Goal: Navigation & Orientation: Find specific page/section

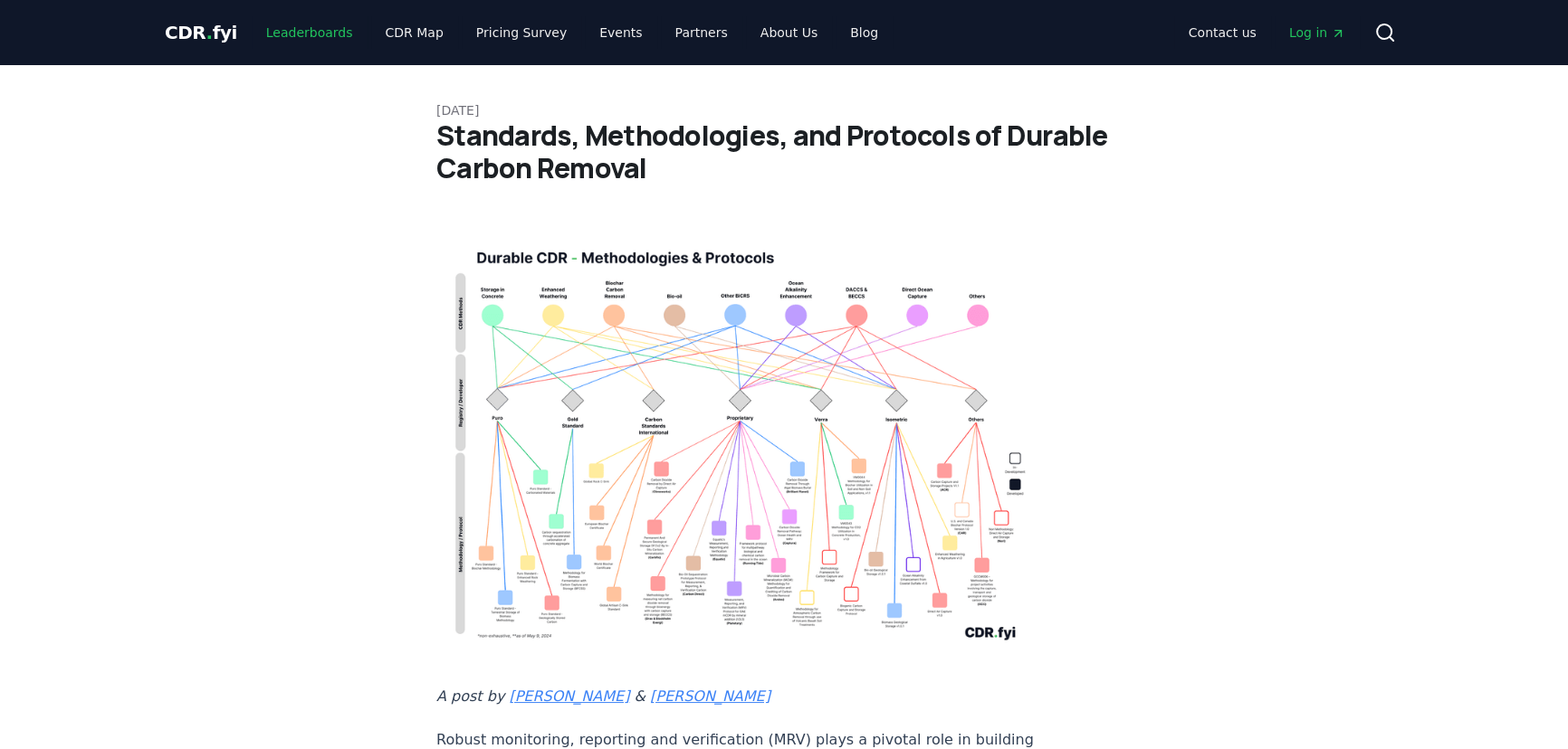
click at [317, 36] on link "Leaderboards" at bounding box center [309, 32] width 116 height 32
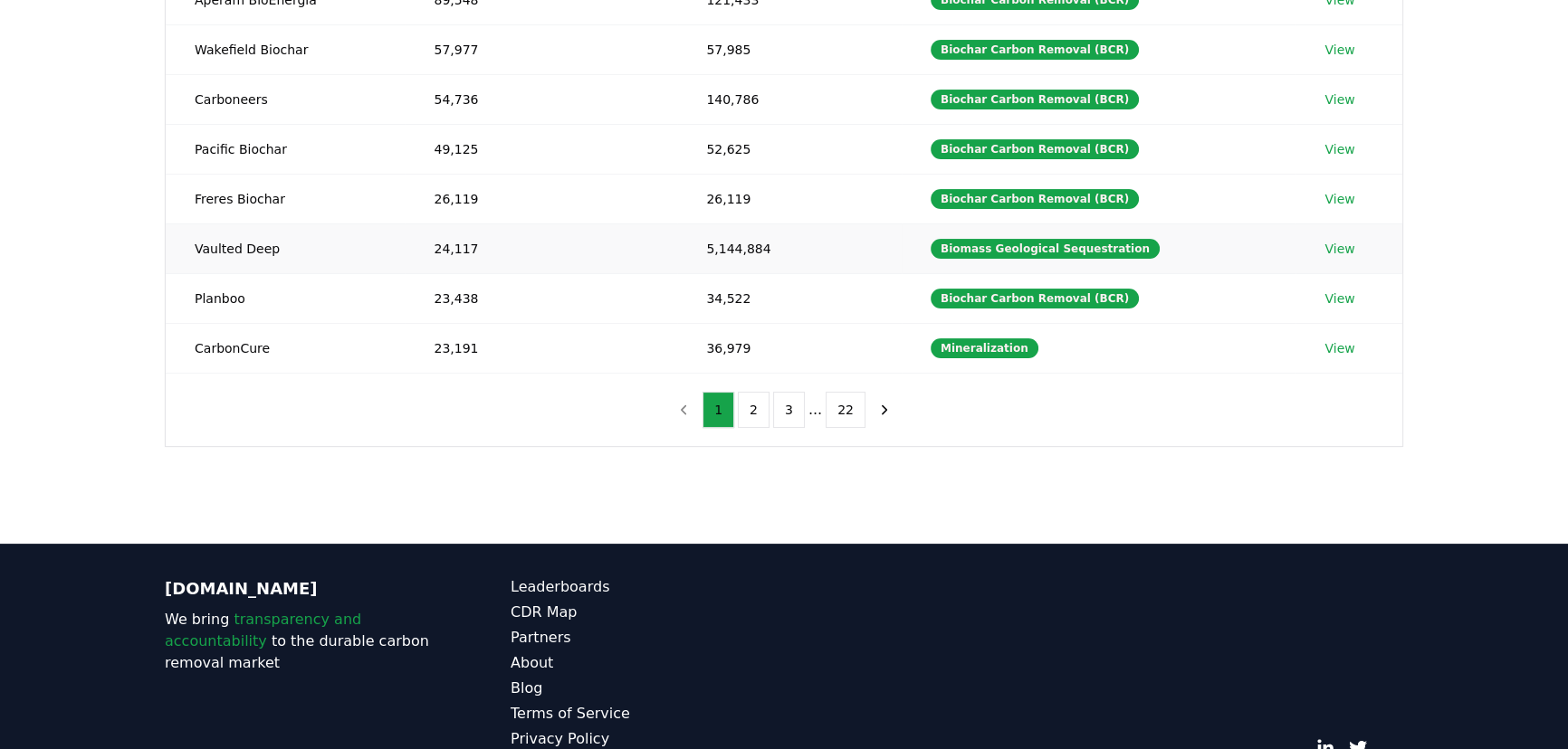
scroll to position [335, 0]
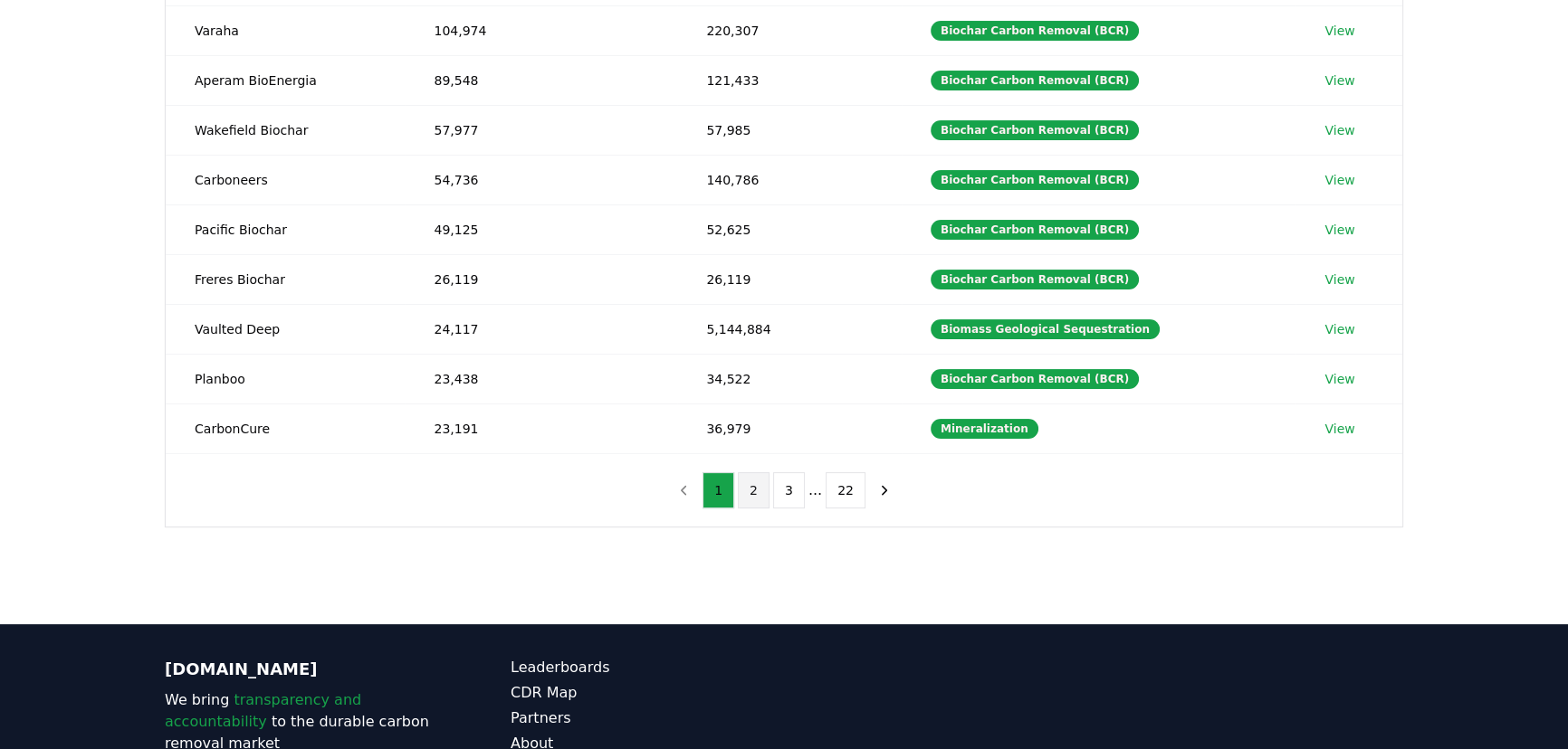
click at [760, 483] on button "2" at bounding box center [753, 490] width 31 height 36
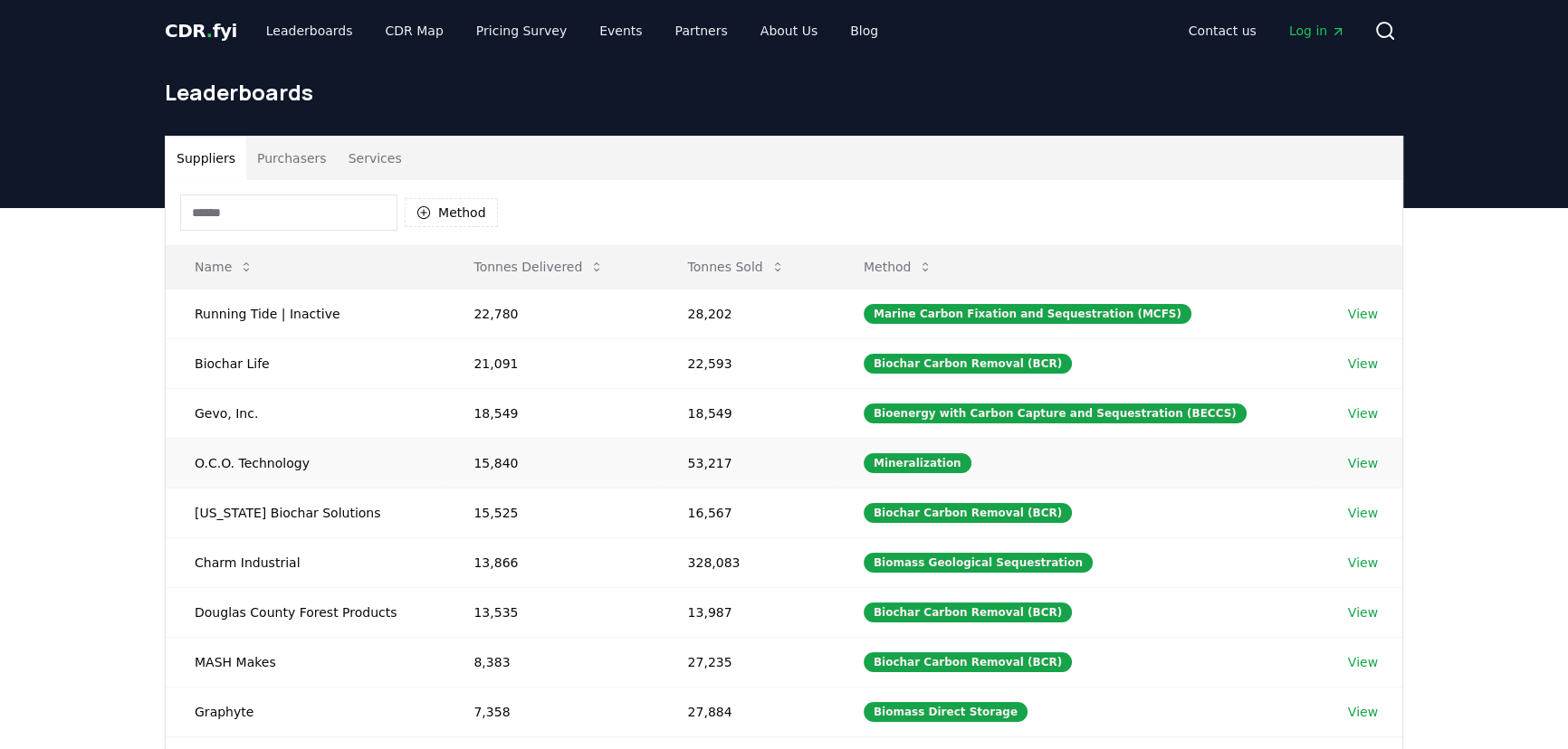
scroll to position [0, 0]
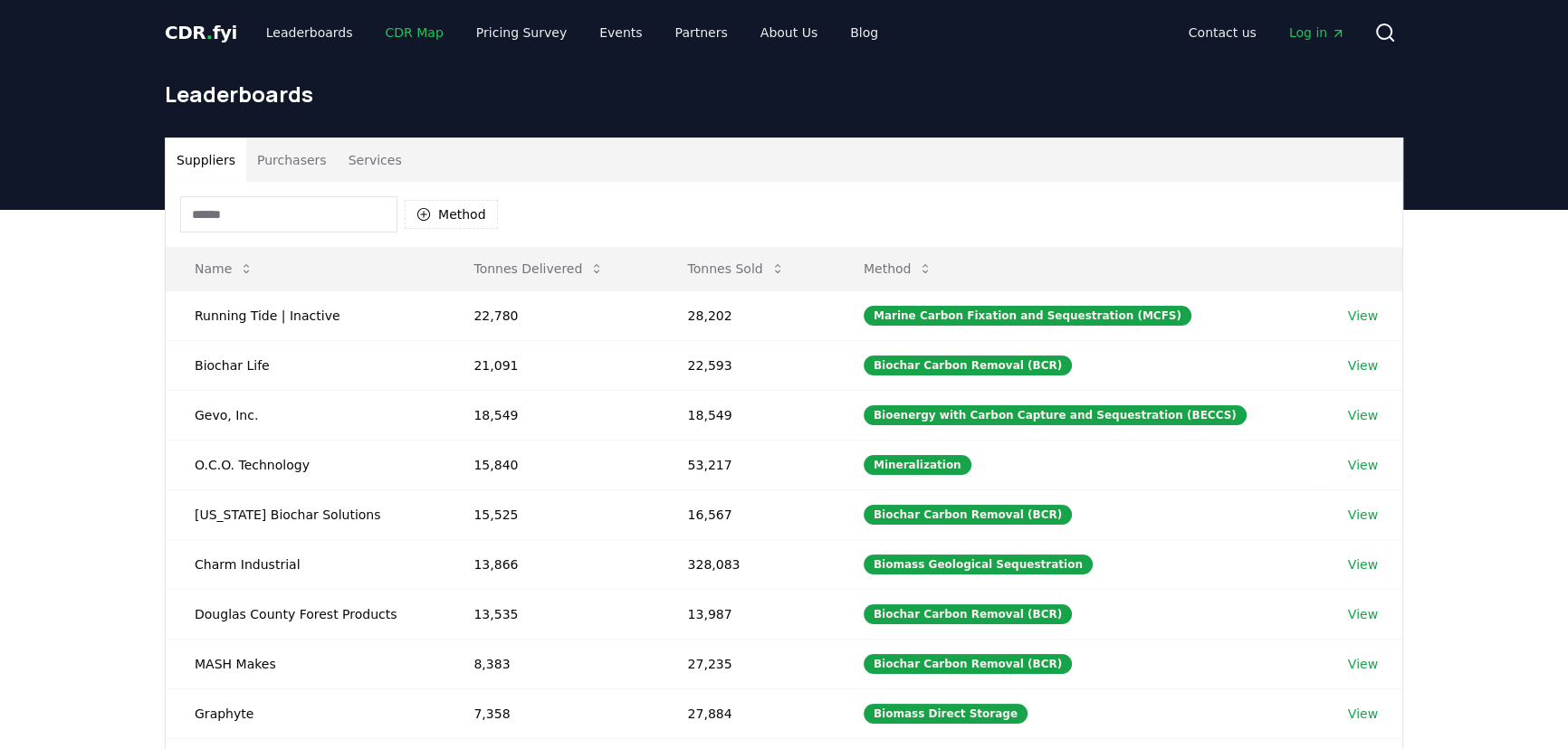
click at [402, 32] on link "CDR Map" at bounding box center [414, 32] width 87 height 32
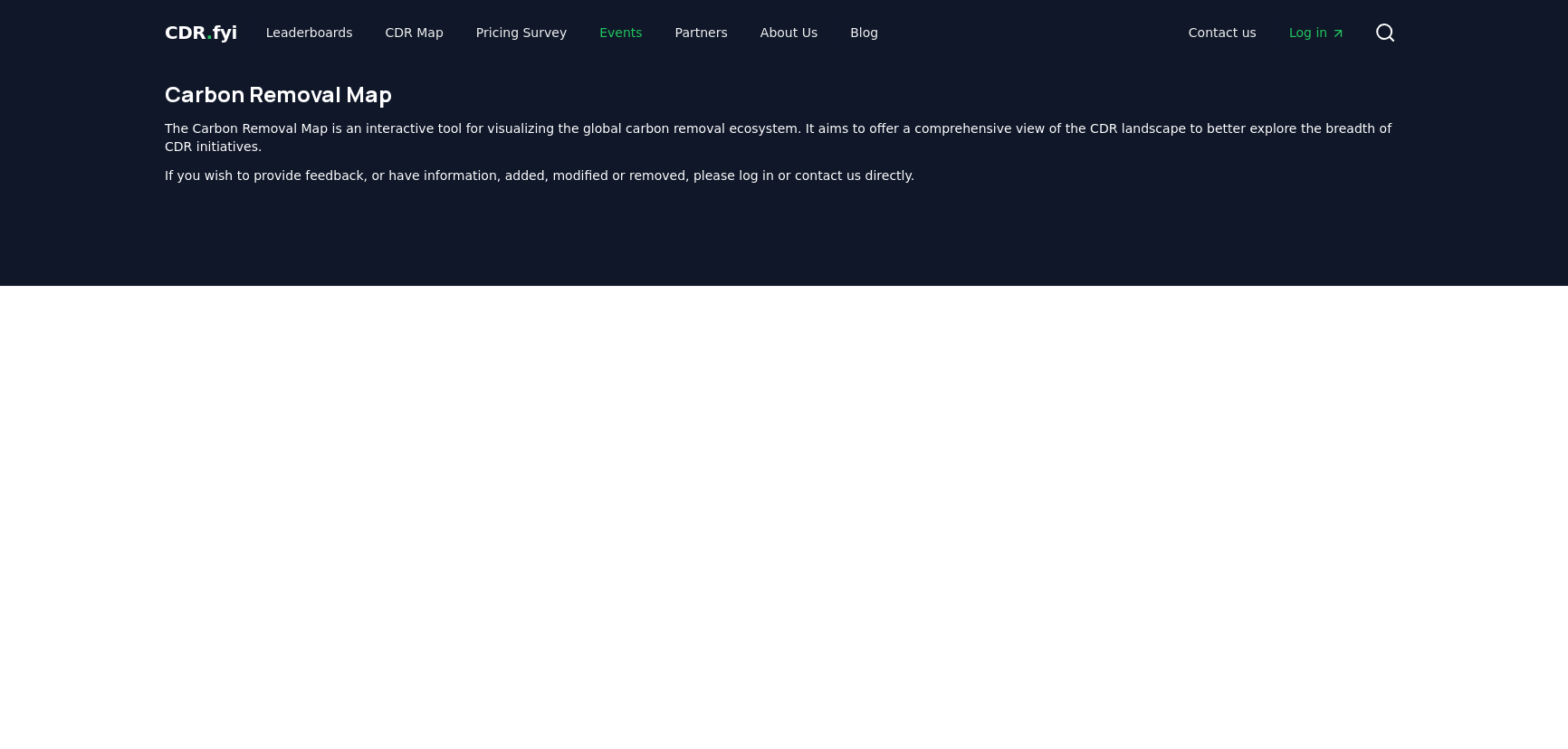
click at [585, 28] on link "Events" at bounding box center [621, 32] width 72 height 32
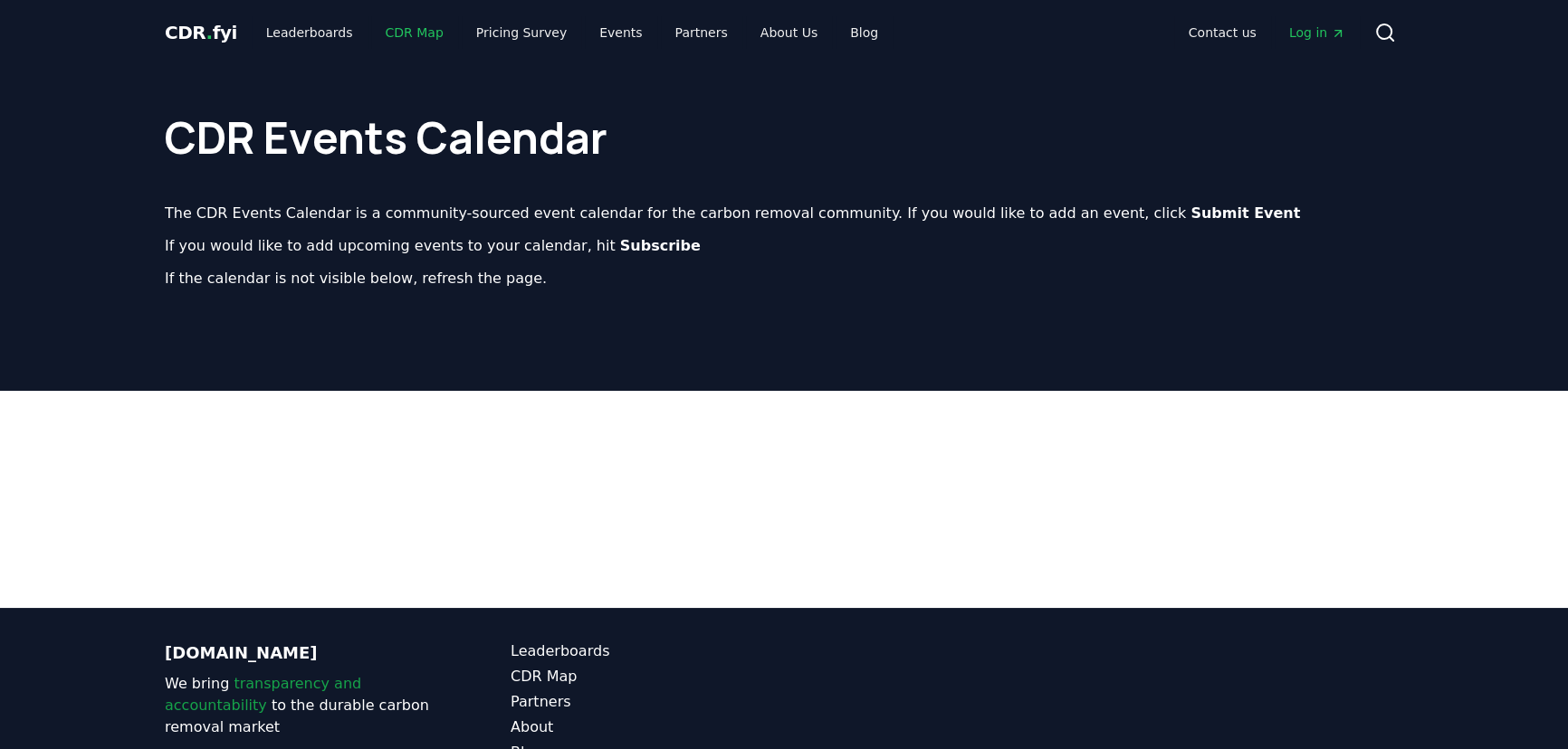
click at [392, 31] on link "CDR Map" at bounding box center [414, 32] width 87 height 32
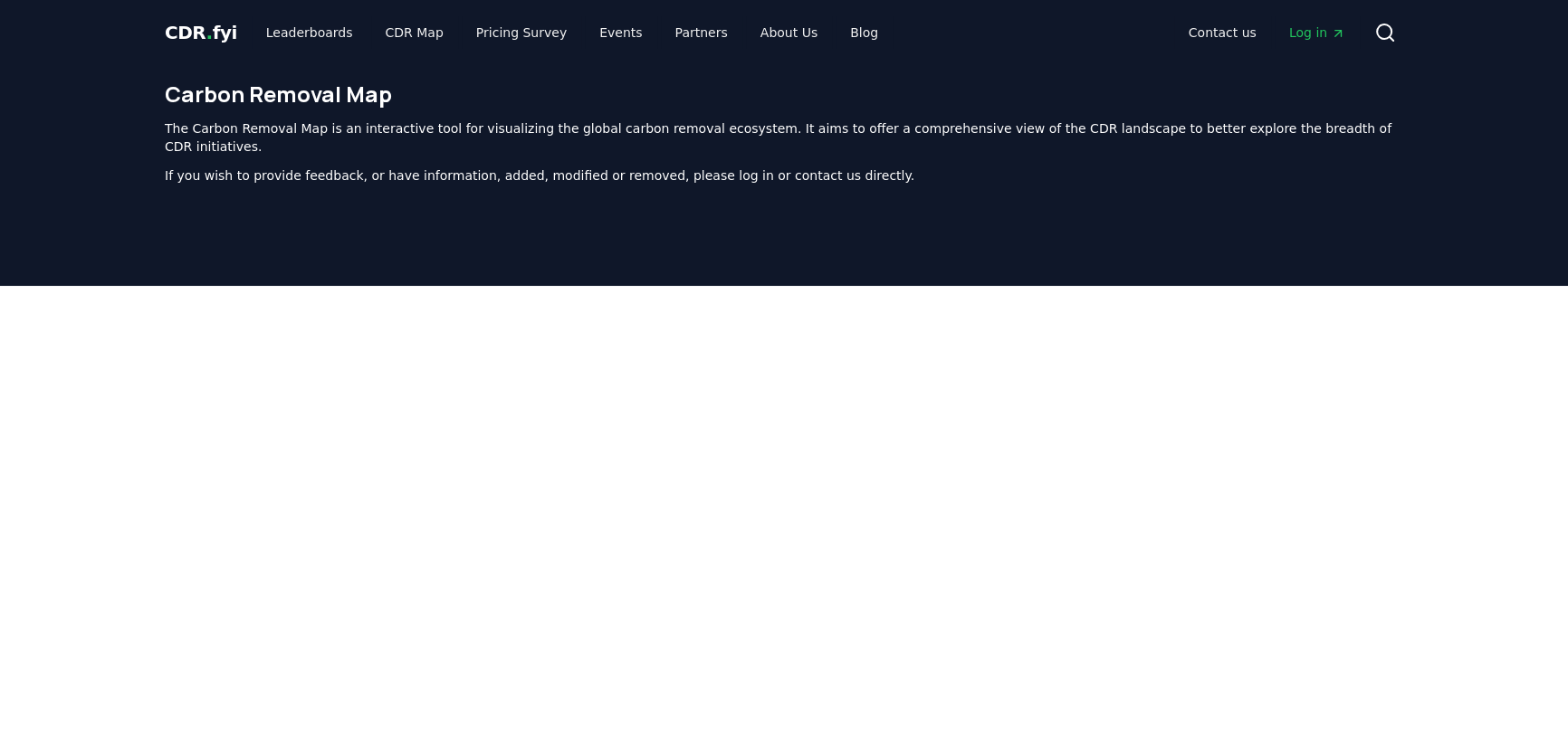
click at [1307, 40] on span "Log in" at bounding box center [1317, 33] width 56 height 18
